Goal: Task Accomplishment & Management: Manage account settings

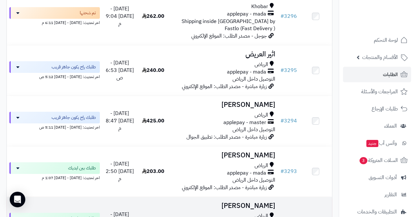
scroll to position [481, 0]
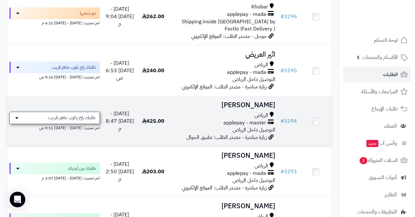
click at [71, 115] on span "طلبك راح يكون جاهز قريب" at bounding box center [72, 118] width 48 height 6
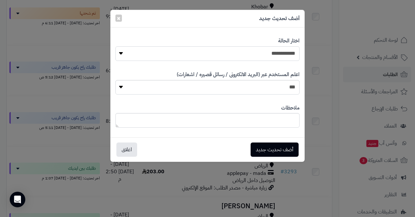
select select "*"
click at [261, 149] on button "أضف تحديث جديد" at bounding box center [274, 149] width 48 height 14
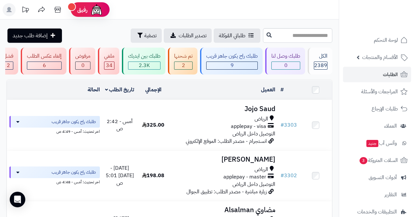
scroll to position [481, 0]
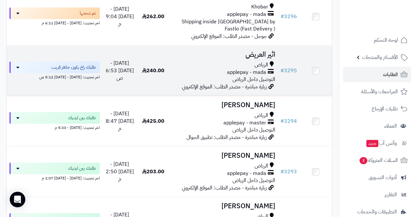
click at [253, 51] on h3 "اثير العريض" at bounding box center [223, 54] width 103 height 7
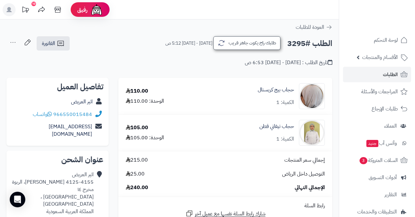
click at [256, 44] on button "طلبك راح يكون جاهز قريب" at bounding box center [246, 43] width 67 height 14
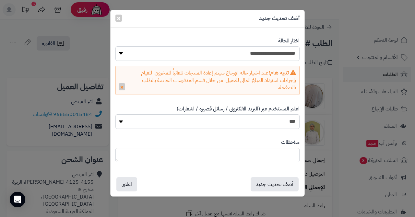
select select "*"
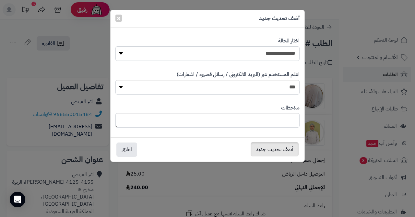
click at [263, 149] on button "أضف تحديث جديد" at bounding box center [274, 149] width 48 height 14
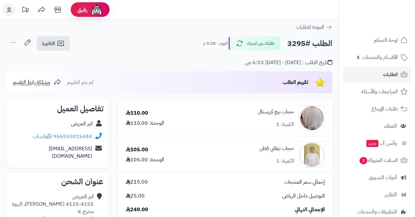
click at [386, 75] on span "الطلبات" at bounding box center [390, 74] width 15 height 9
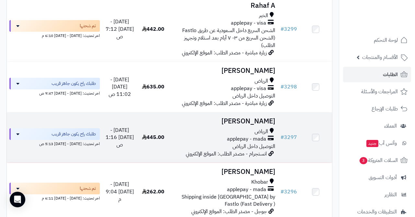
scroll to position [306, 0]
click at [246, 117] on h3 "[PERSON_NAME]" at bounding box center [223, 120] width 103 height 7
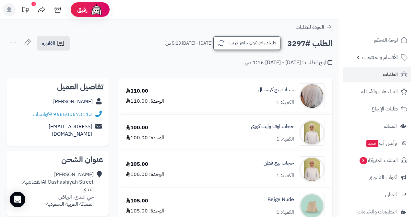
click at [239, 40] on button "طلبك راح يكون جاهز قريب" at bounding box center [246, 43] width 67 height 14
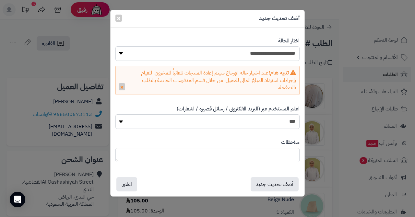
select select "*"
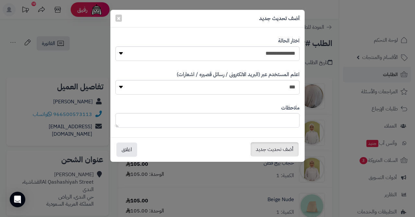
click at [272, 148] on button "أضف تحديث جديد" at bounding box center [274, 149] width 48 height 14
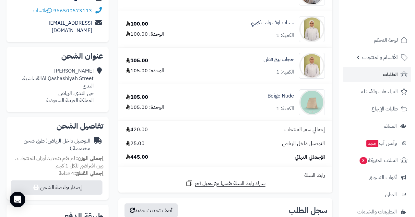
scroll to position [128, 0]
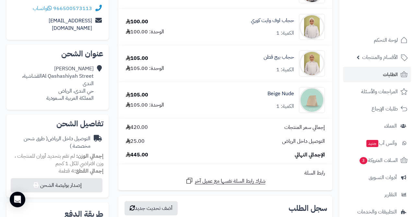
click at [381, 76] on link "الطلبات" at bounding box center [377, 75] width 68 height 16
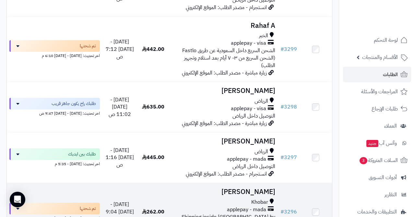
scroll to position [285, 0]
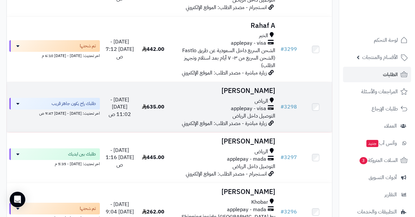
click at [248, 87] on h3 "[PERSON_NAME]" at bounding box center [223, 90] width 103 height 7
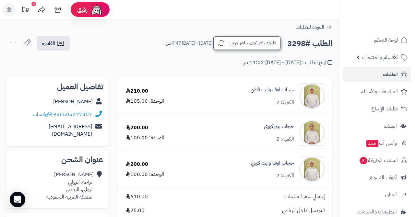
click at [238, 37] on button "طلبك راح يكون جاهز قريب" at bounding box center [246, 43] width 67 height 14
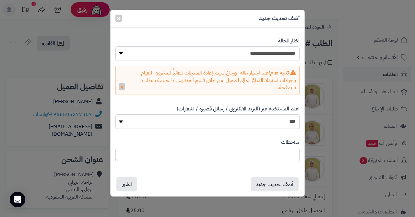
click at [270, 45] on div "**********" at bounding box center [207, 48] width 184 height 33
select select "*"
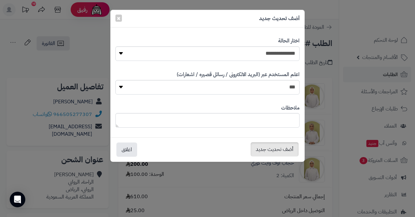
click at [272, 143] on button "أضف تحديث جديد" at bounding box center [274, 149] width 48 height 14
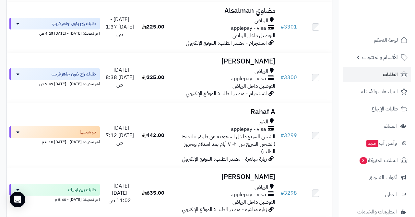
scroll to position [199, 0]
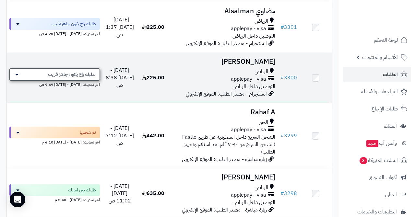
click at [81, 71] on span "طلبك راح يكون جاهز قريب" at bounding box center [72, 74] width 48 height 6
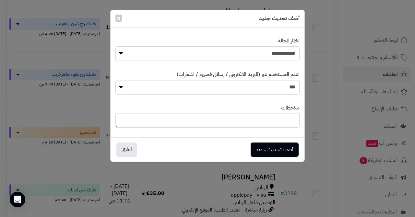
select select "*"
click at [270, 143] on button "أضف تحديث جديد" at bounding box center [274, 149] width 48 height 14
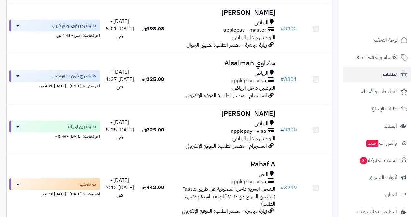
click at [59, 77] on span "طلبك راح يكون جاهز قريب" at bounding box center [74, 76] width 44 height 6
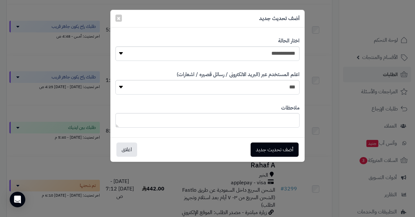
scroll to position [146, 0]
select select "*"
click at [280, 146] on button "أضف تحديث جديد" at bounding box center [274, 149] width 48 height 14
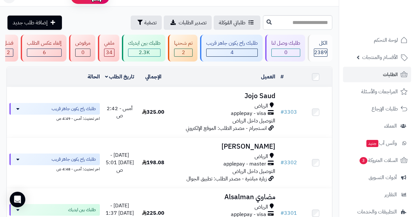
scroll to position [5, 0]
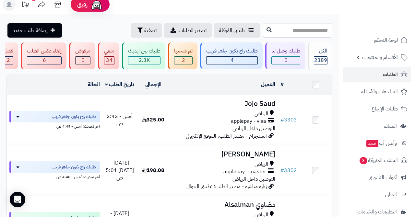
click at [180, 60] on div "2" at bounding box center [183, 60] width 18 height 7
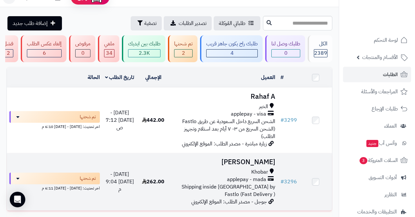
scroll to position [12, 0]
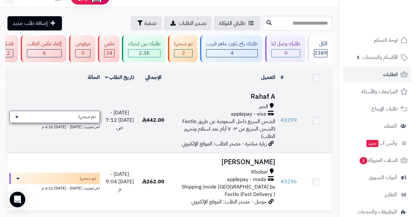
click at [67, 117] on div "تم شحنها" at bounding box center [54, 117] width 90 height 12
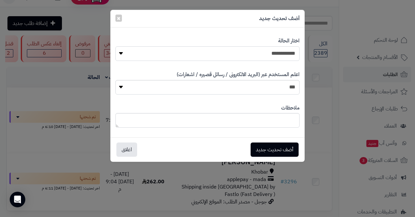
select select "*"
click at [264, 146] on button "أضف تحديث جديد" at bounding box center [274, 149] width 48 height 14
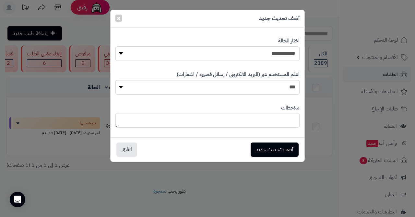
scroll to position [2, 0]
select select "*"
click at [266, 148] on button "أضف تحديث جديد" at bounding box center [274, 149] width 48 height 14
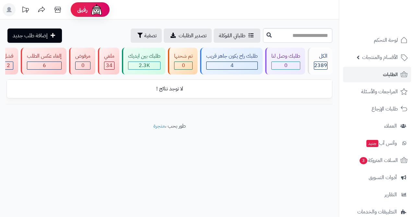
click at [363, 76] on link "الطلبات" at bounding box center [377, 75] width 68 height 16
